Goal: Navigation & Orientation: Find specific page/section

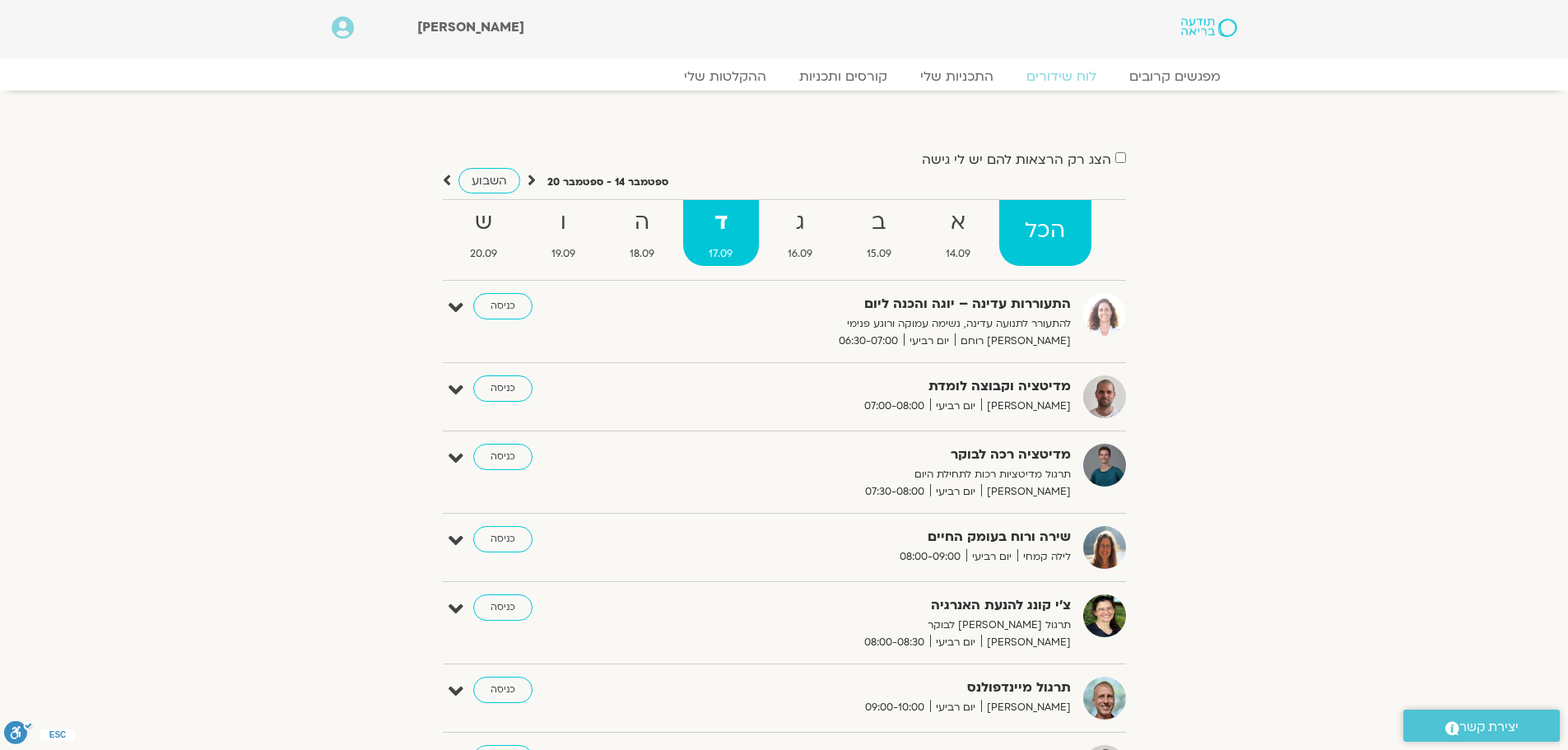
click at [1036, 232] on strong "הכל" at bounding box center [1045, 230] width 91 height 37
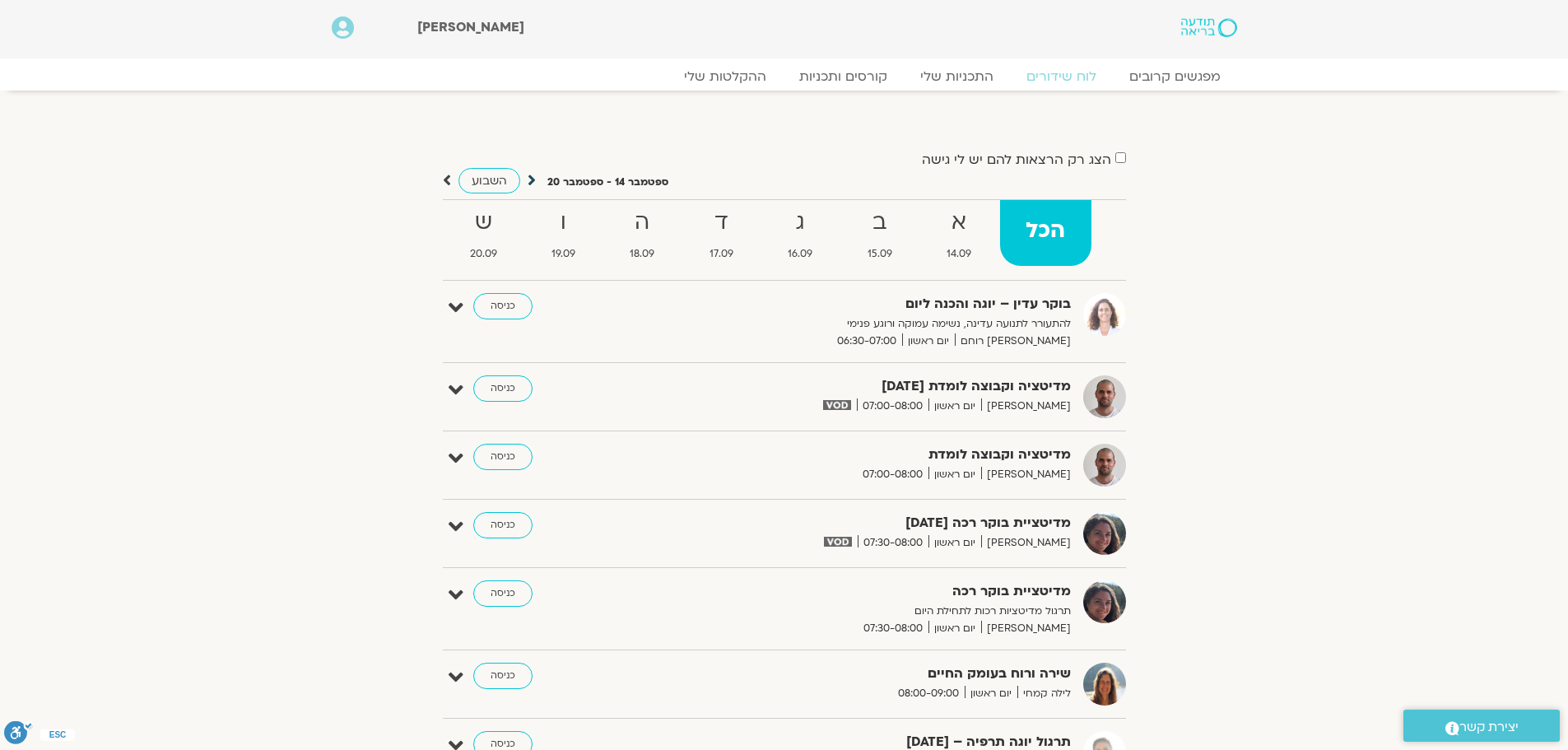
click at [532, 179] on icon at bounding box center [531, 180] width 8 height 16
click at [530, 174] on icon at bounding box center [531, 180] width 8 height 16
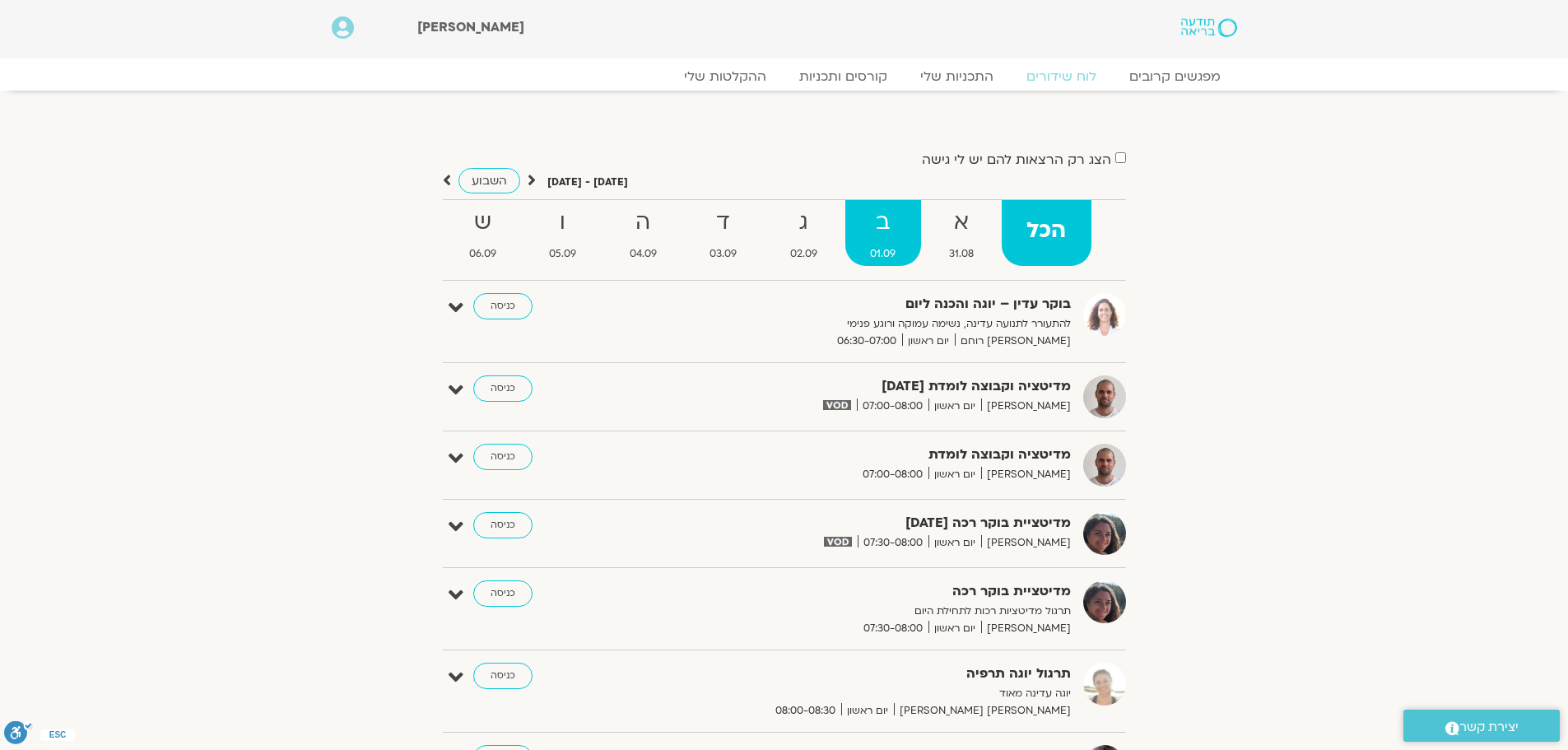
click at [885, 239] on strong "ב" at bounding box center [883, 222] width 76 height 37
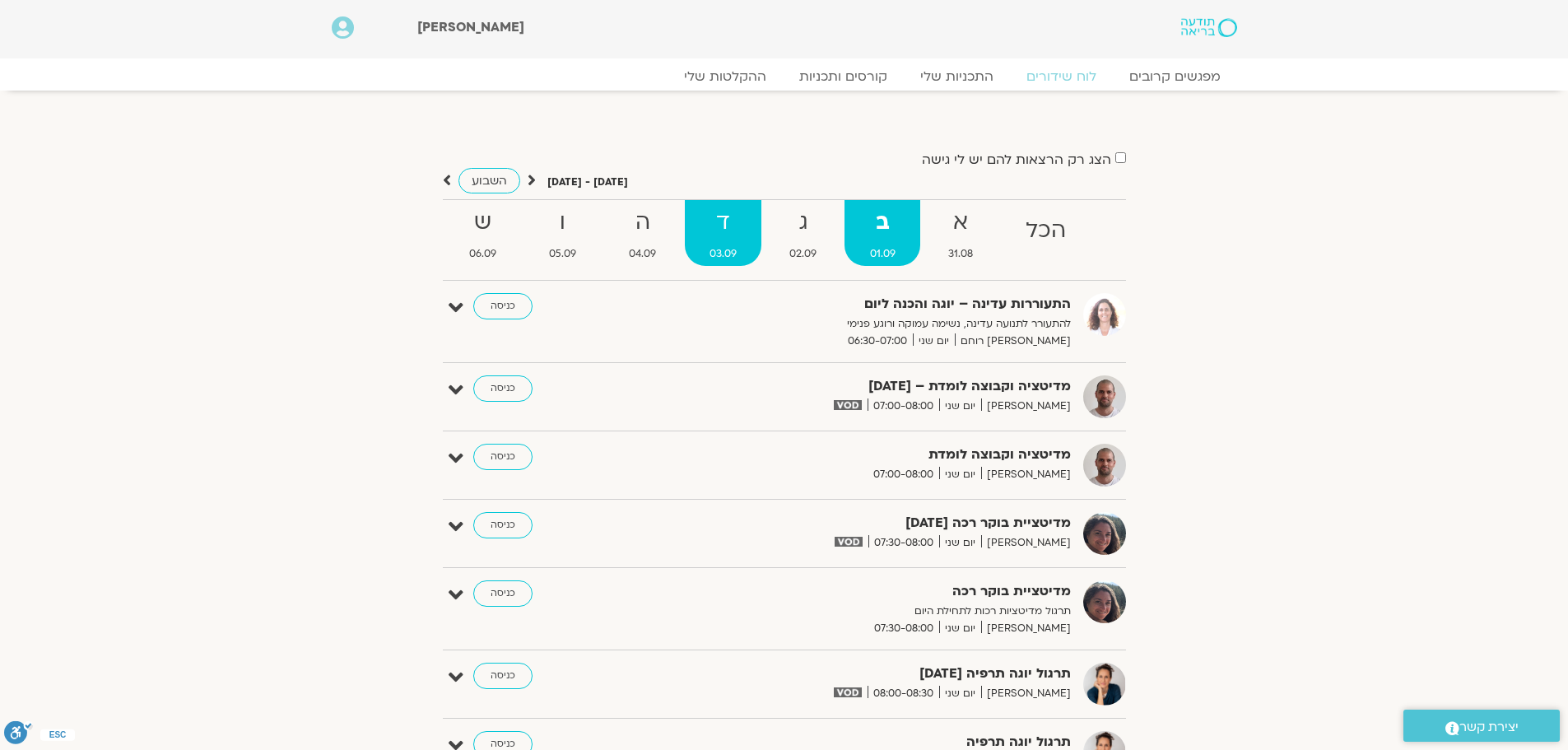
click at [715, 240] on strong "ד" at bounding box center [723, 222] width 77 height 37
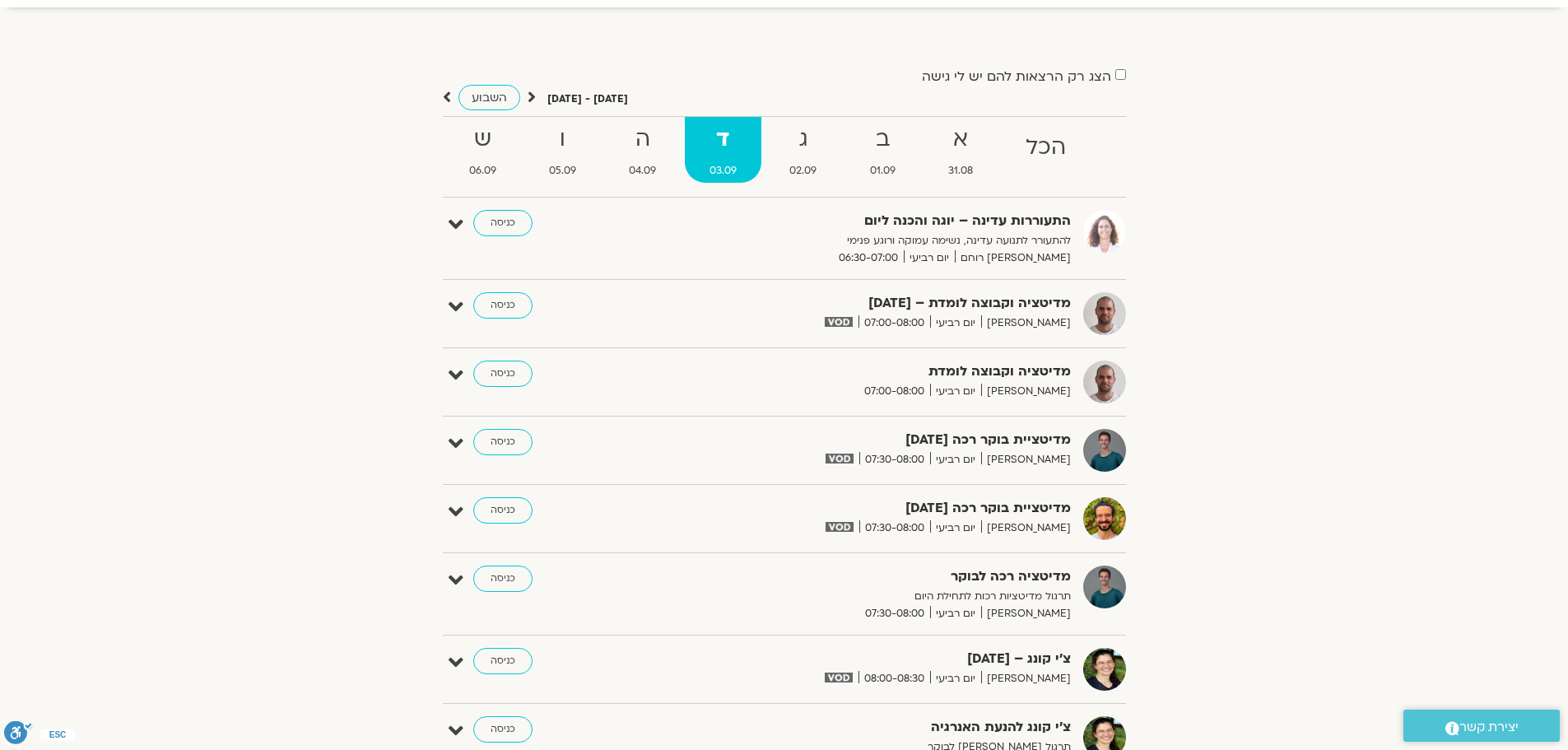
scroll to position [82, 0]
click at [502, 306] on link "כניסה" at bounding box center [503, 305] width 60 height 26
